Goal: Information Seeking & Learning: Learn about a topic

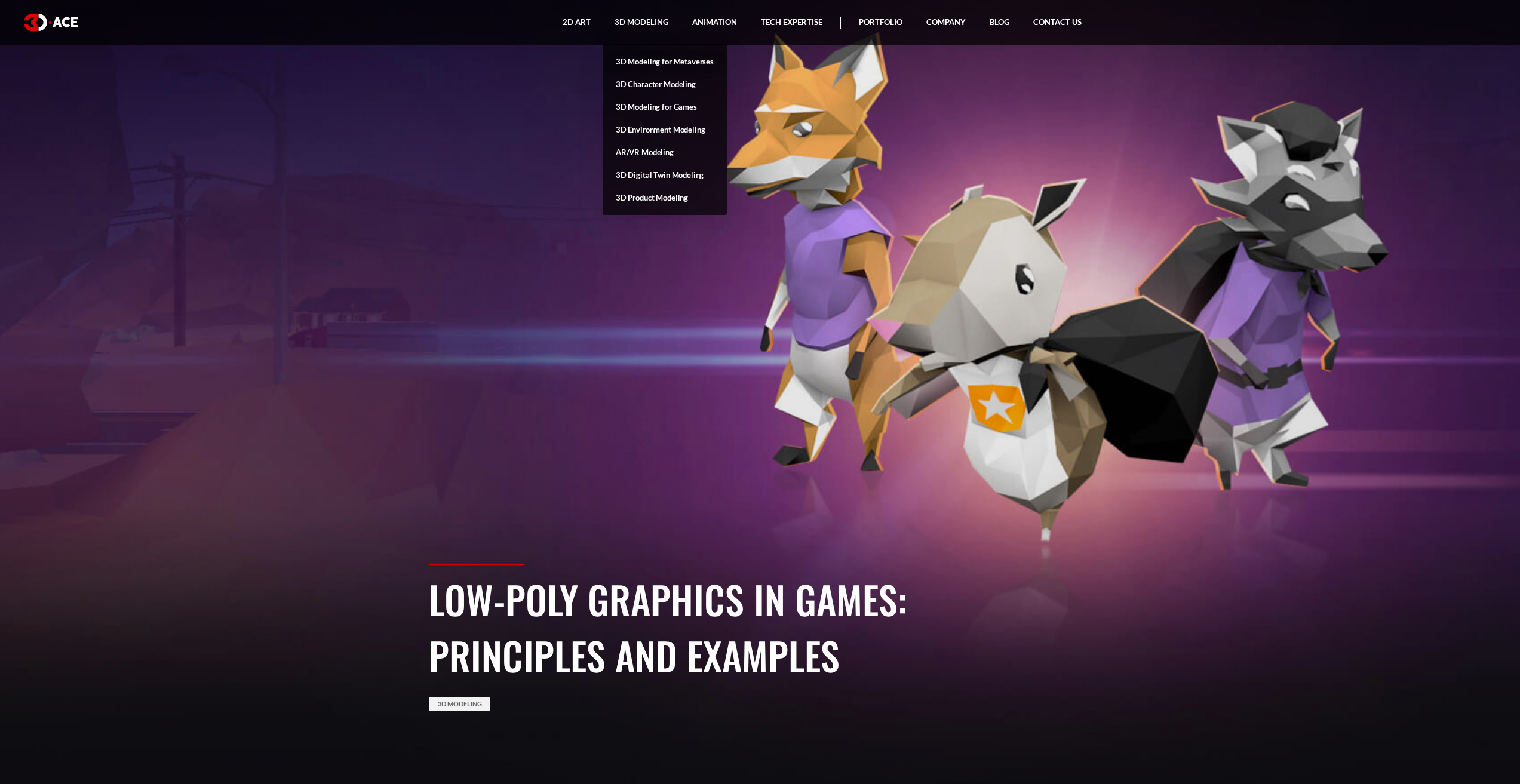
click at [673, 60] on link "3D Modeling for Metaverses" at bounding box center [664, 61] width 124 height 23
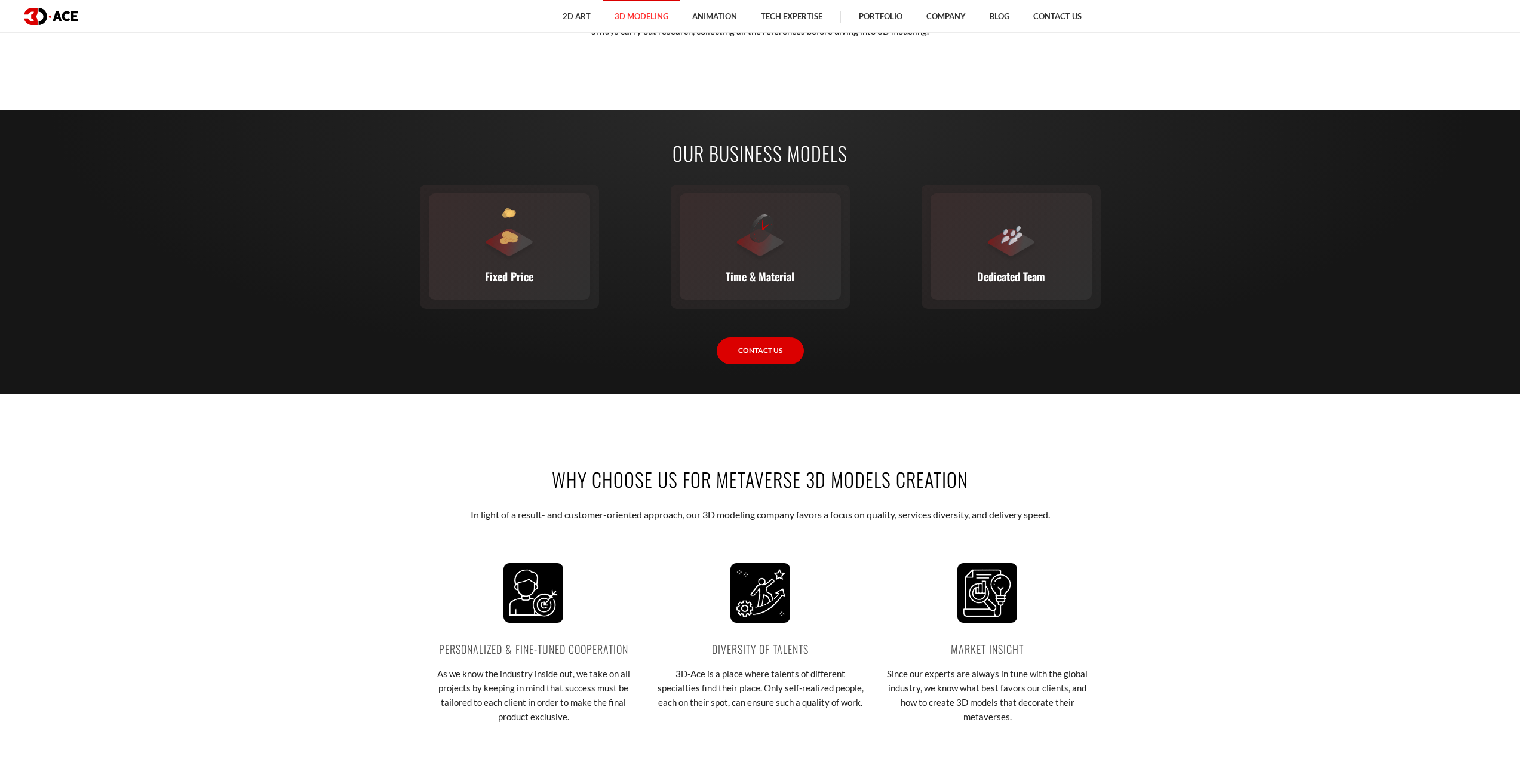
scroll to position [1910, 0]
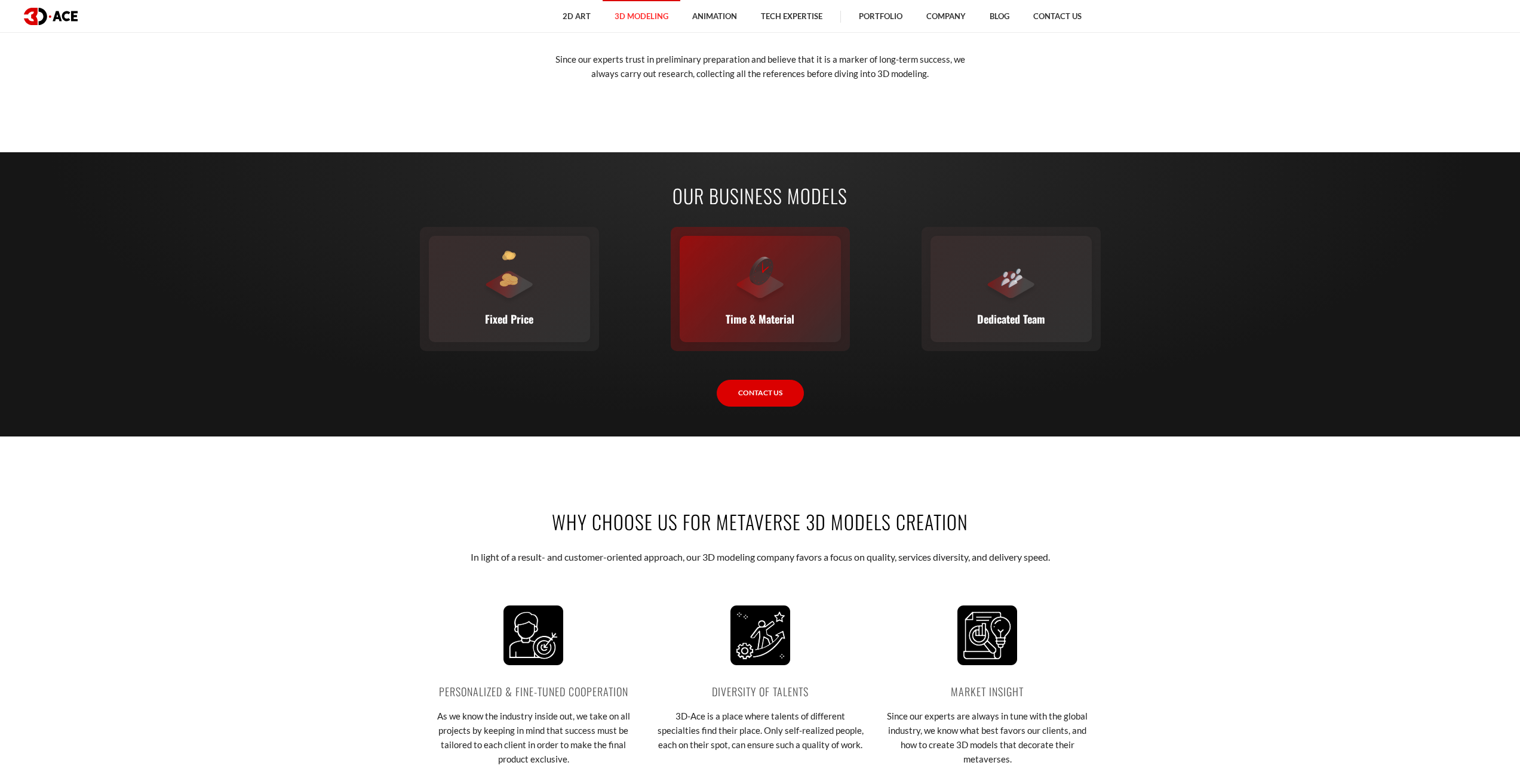
click at [749, 294] on div at bounding box center [760, 277] width 54 height 54
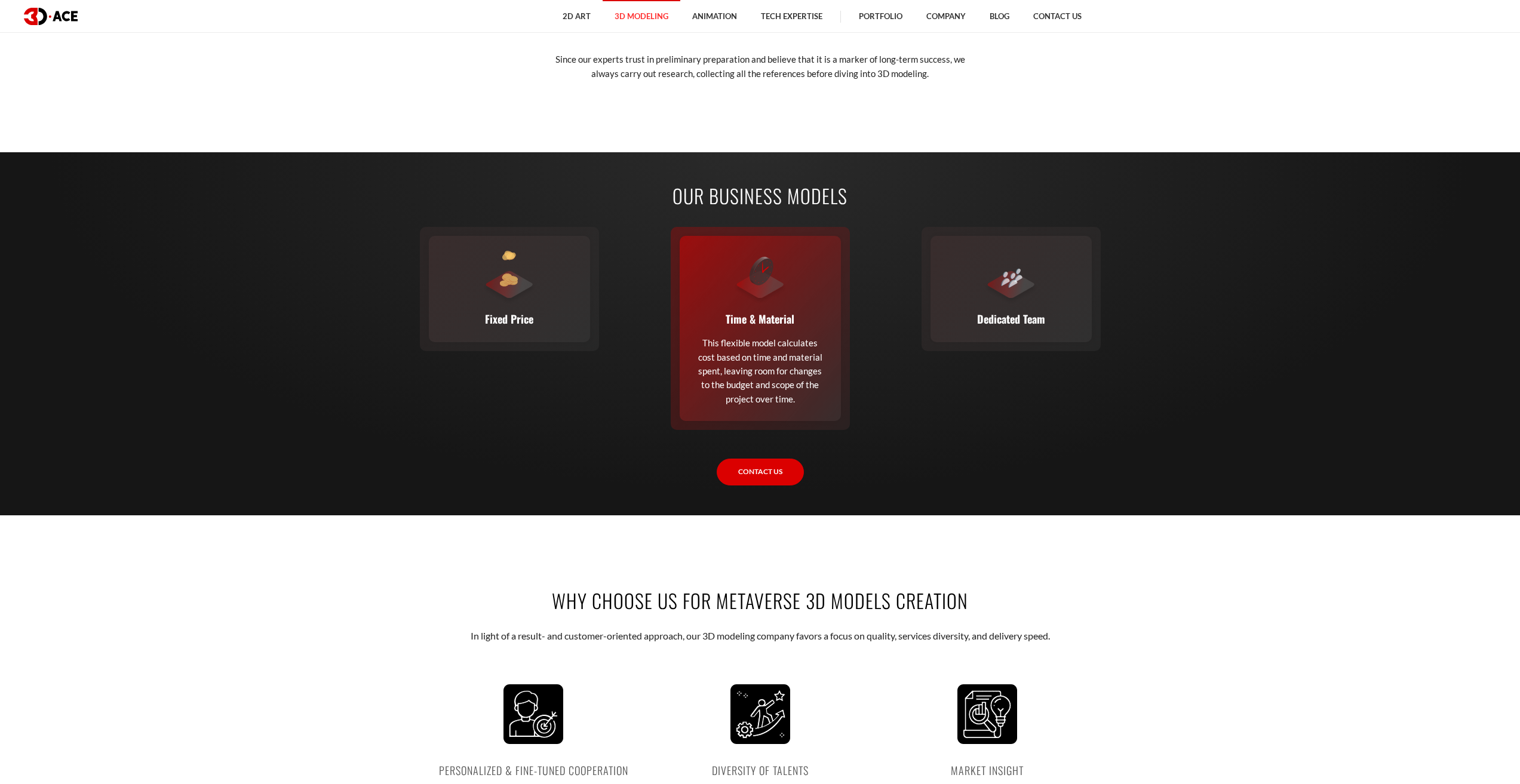
click at [749, 294] on div at bounding box center [760, 277] width 54 height 54
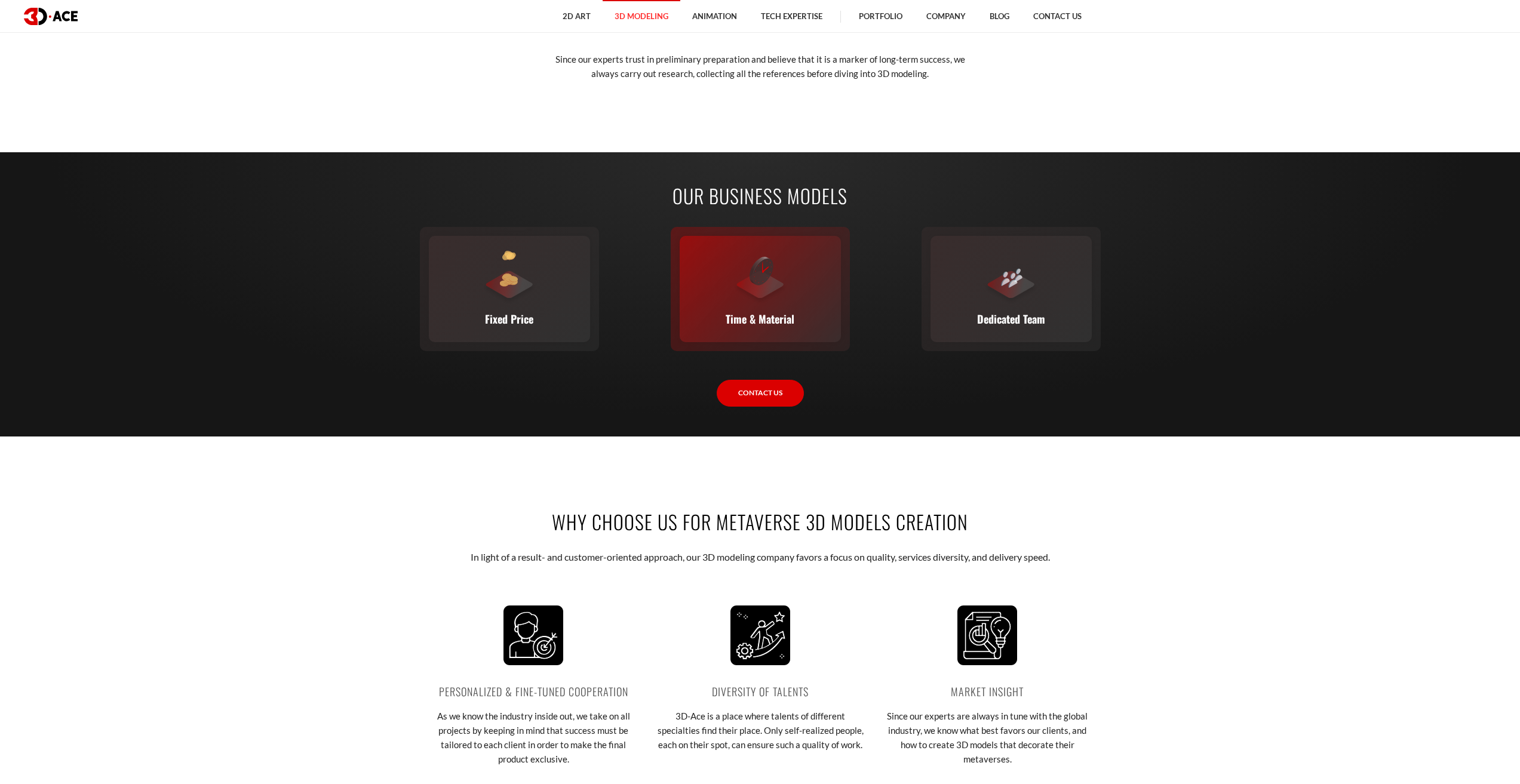
click at [749, 294] on div at bounding box center [760, 277] width 54 height 54
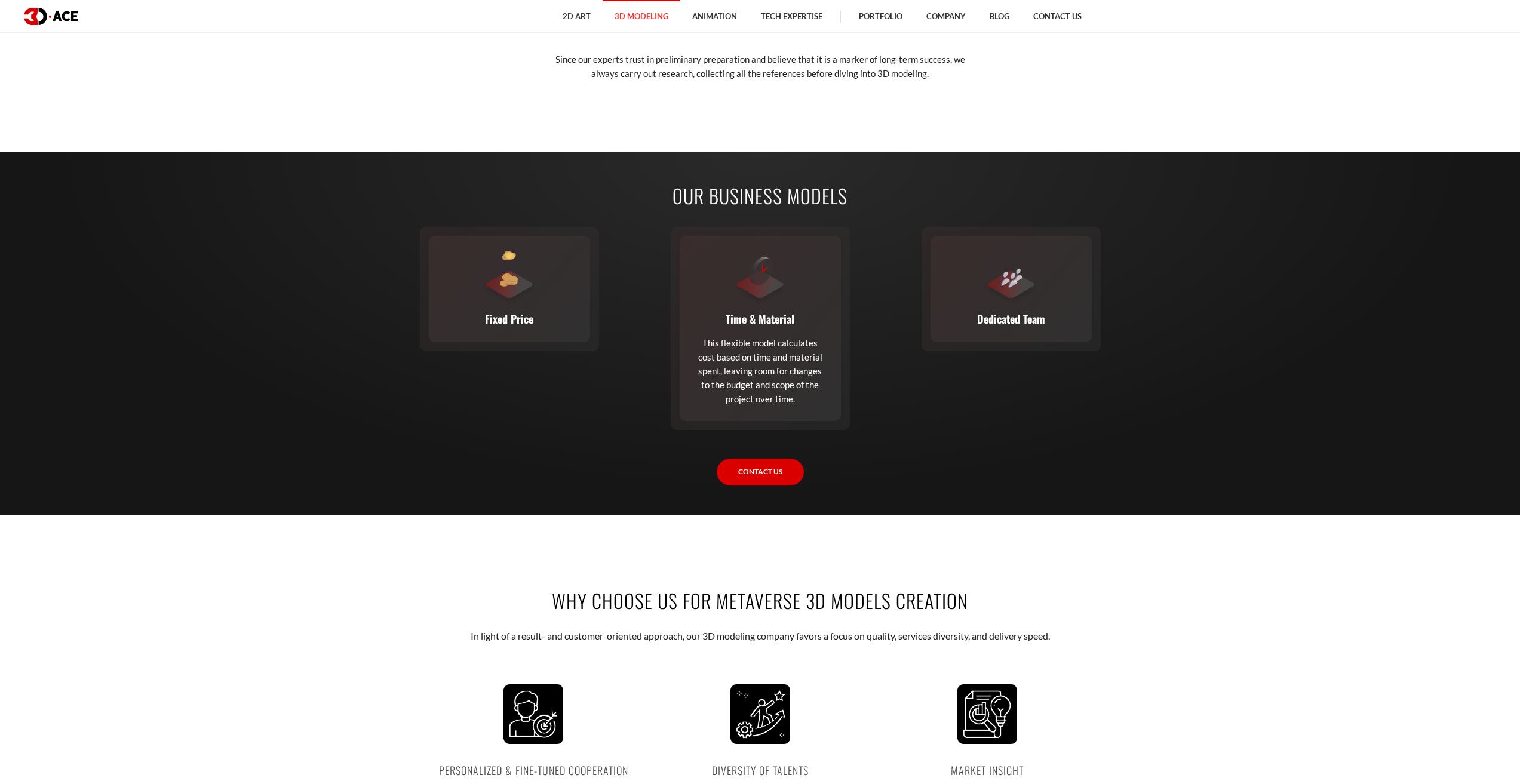
drag, startPoint x: 1340, startPoint y: 138, endPoint x: 1345, endPoint y: 108, distance: 30.4
